Goal: Check status: Check status

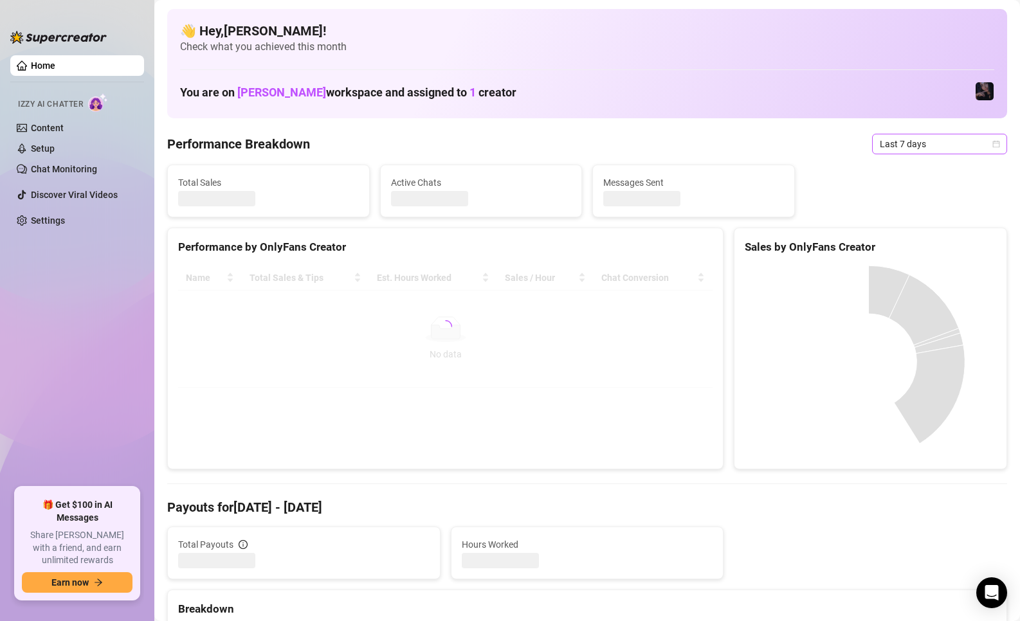
click at [921, 147] on span "Last 7 days" at bounding box center [940, 143] width 120 height 19
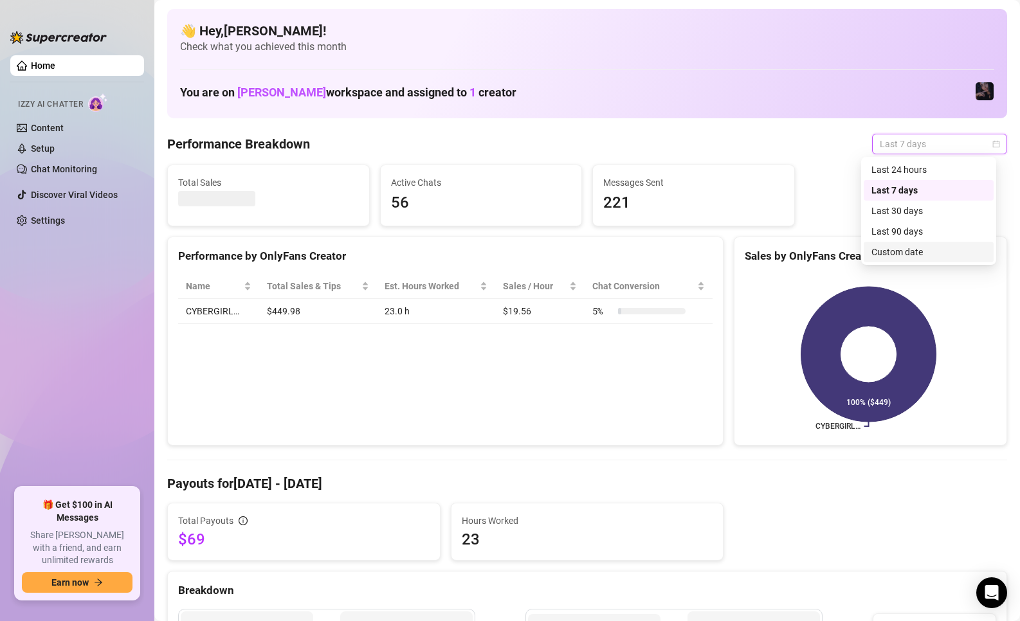
click at [912, 248] on div "Custom date" at bounding box center [928, 252] width 114 height 14
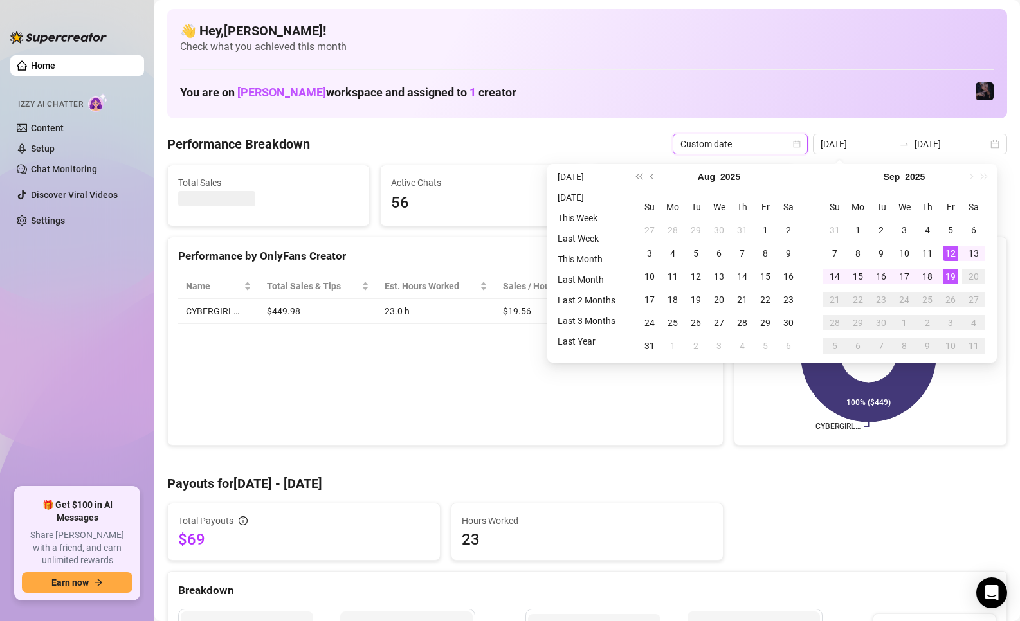
type input "[DATE]"
click at [951, 281] on div "19" at bounding box center [950, 276] width 15 height 15
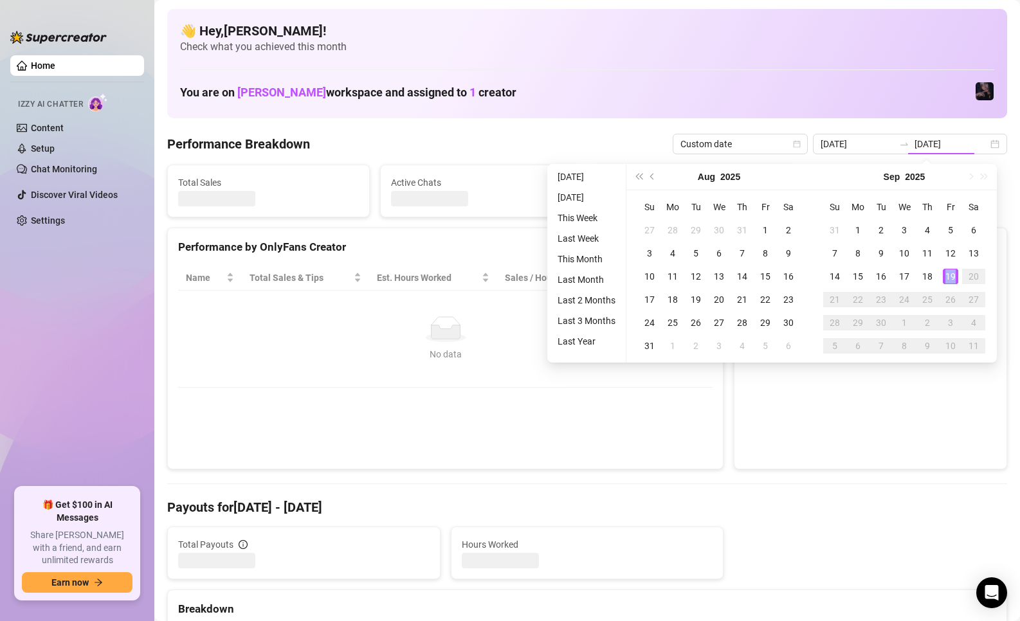
type input "[DATE]"
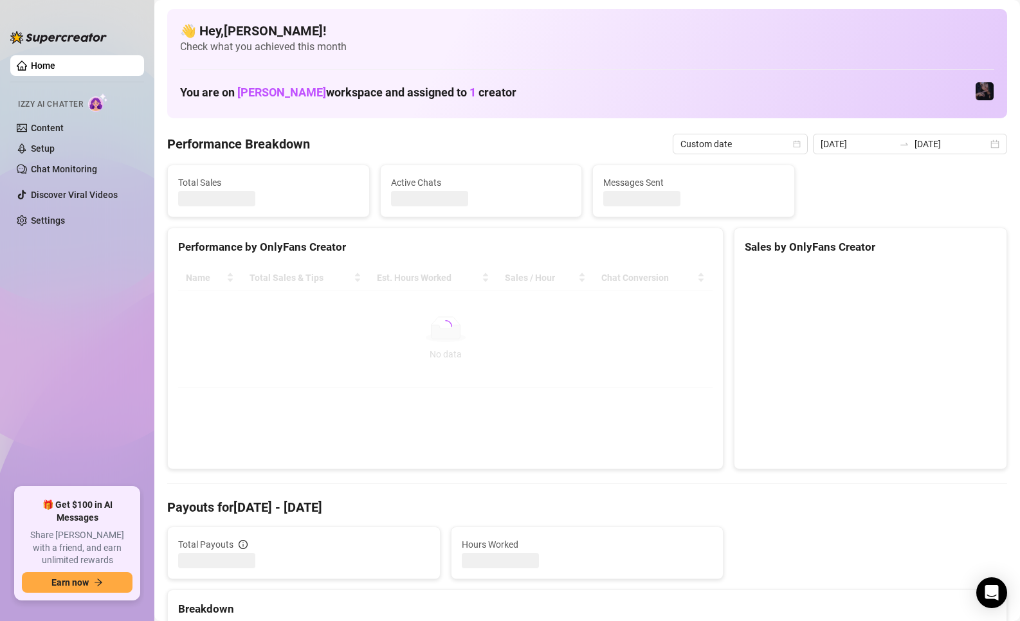
click at [729, 442] on div "Sales by OnlyFans Creator" at bounding box center [871, 349] width 284 height 242
